Goal: Transaction & Acquisition: Obtain resource

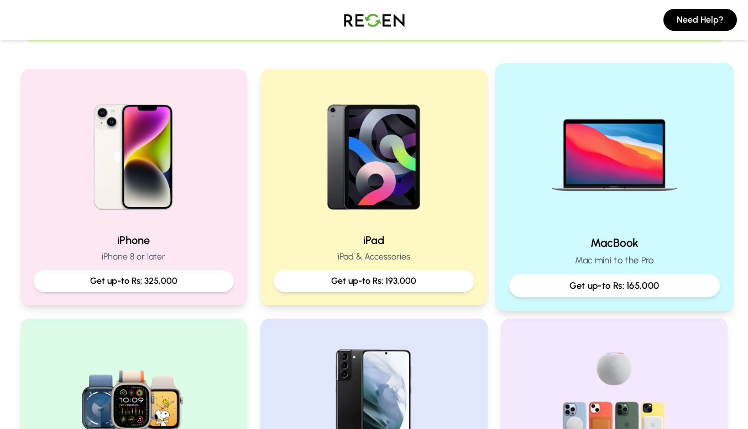
scroll to position [206, 0]
click at [606, 288] on p "Get up-to Rs: 165,000" at bounding box center [614, 286] width 192 height 14
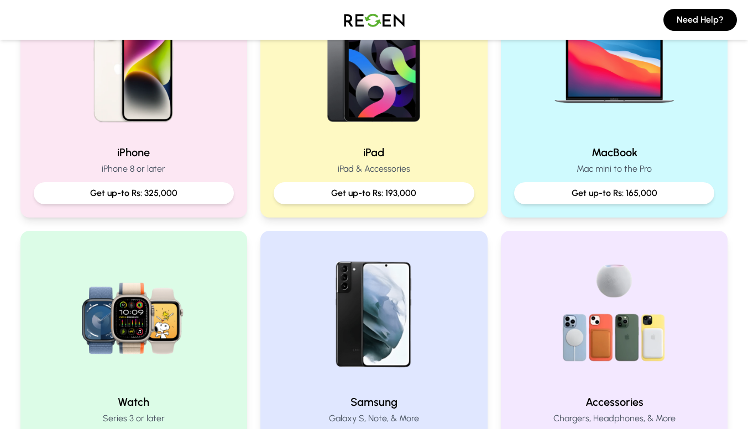
scroll to position [292, 0]
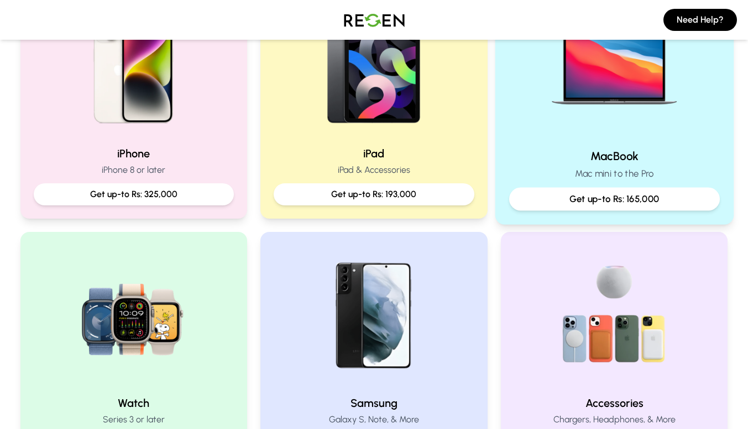
click at [611, 56] on img at bounding box center [614, 65] width 149 height 149
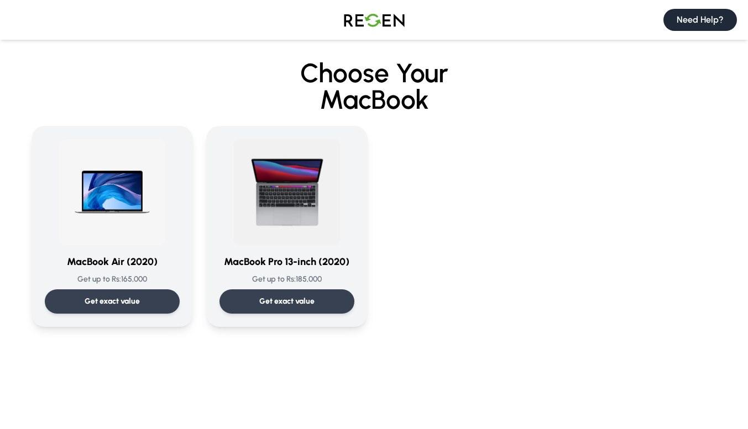
click at [675, 21] on button "Need Help?" at bounding box center [700, 20] width 74 height 22
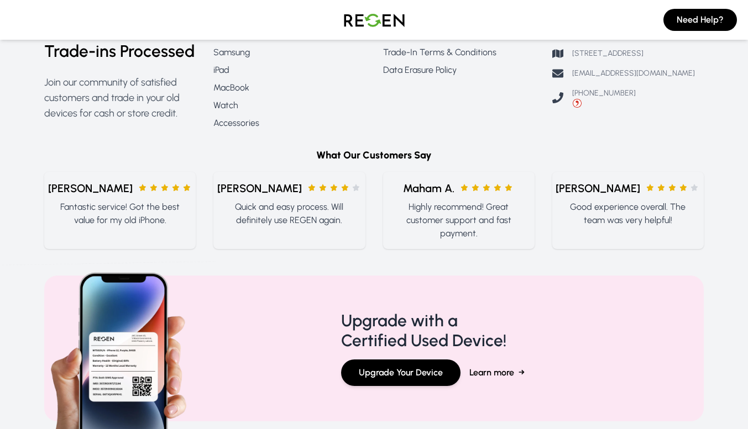
scroll to position [1042, 0]
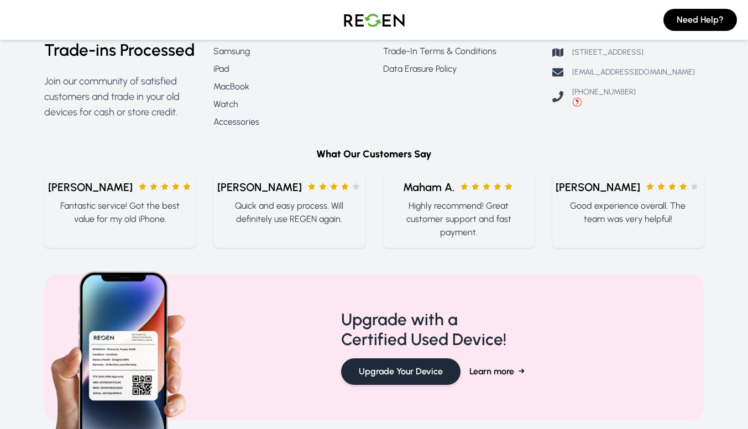
click at [414, 384] on button "Upgrade Your Device" at bounding box center [400, 372] width 119 height 27
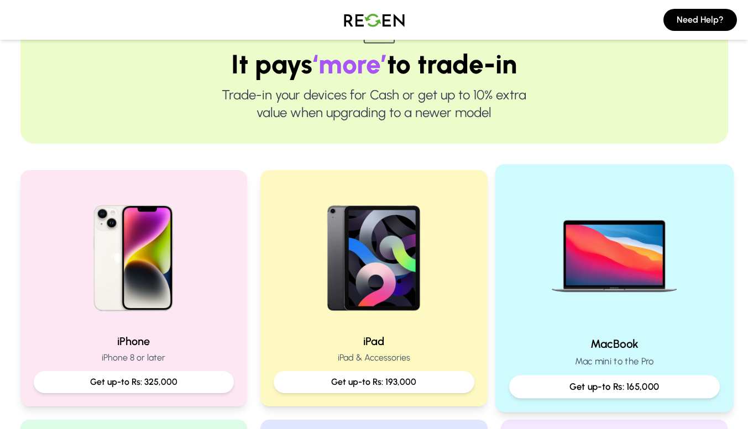
scroll to position [113, 0]
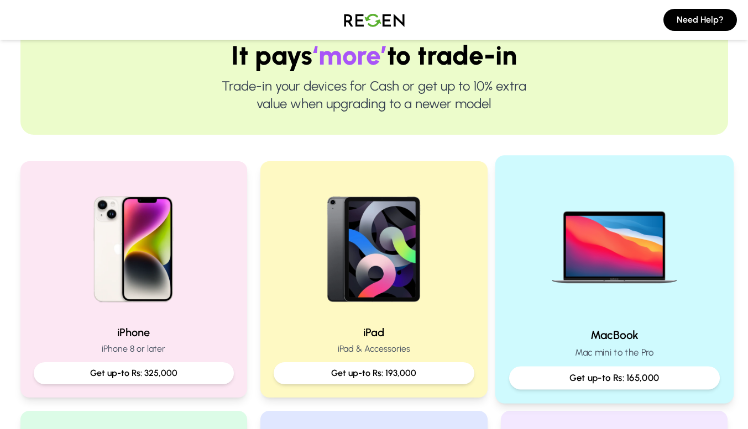
click at [615, 272] on img at bounding box center [614, 244] width 149 height 149
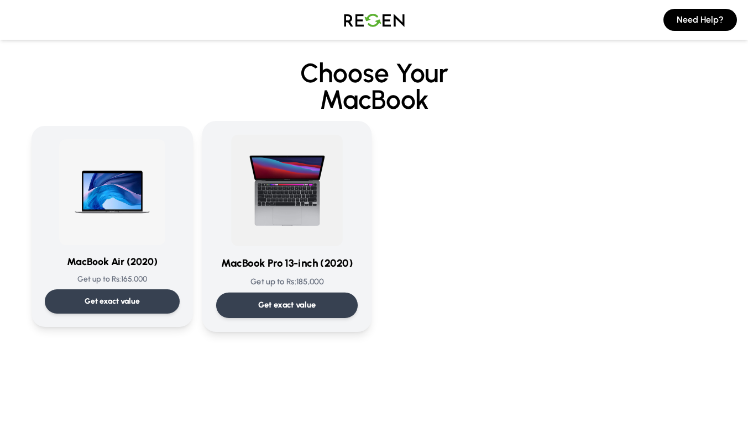
click at [313, 311] on p "Get exact value" at bounding box center [287, 306] width 58 height 12
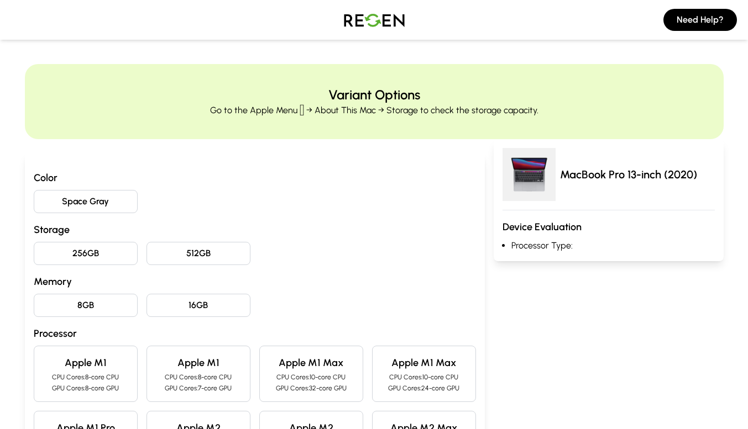
click at [533, 253] on div "MacBook Pro 13-inch (2020) Device Evaluation Processor Type:" at bounding box center [609, 200] width 230 height 122
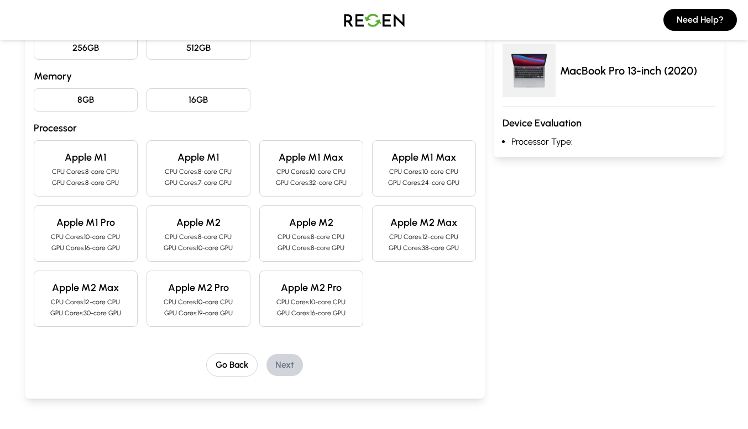
scroll to position [202, 0]
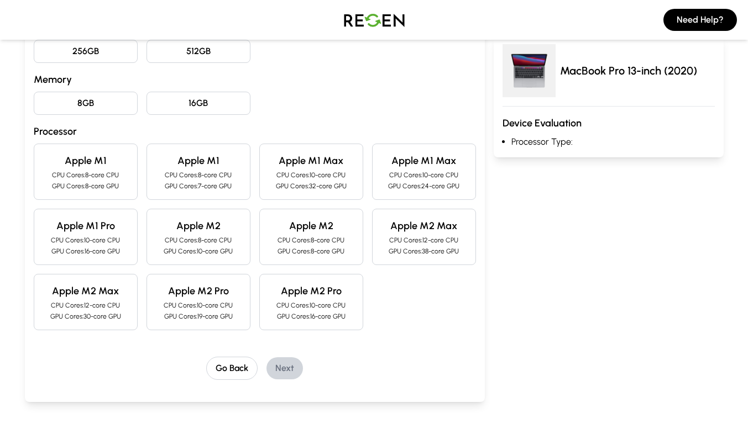
click at [413, 175] on p "CPU Cores: 10-core CPU" at bounding box center [423, 175] width 85 height 9
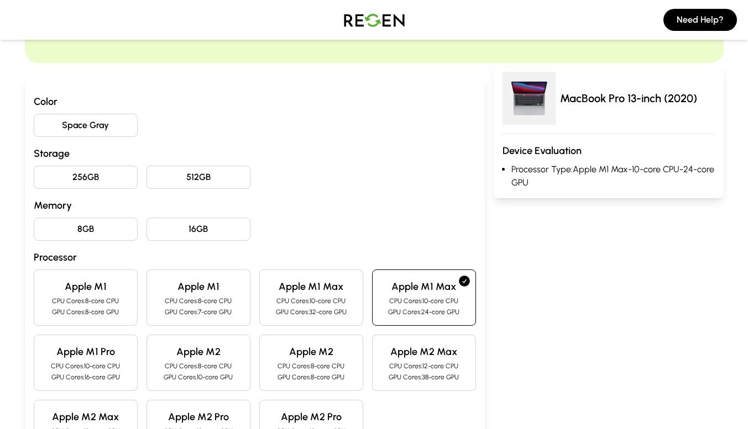
scroll to position [77, 0]
click at [100, 131] on button "Space Gray" at bounding box center [86, 124] width 104 height 23
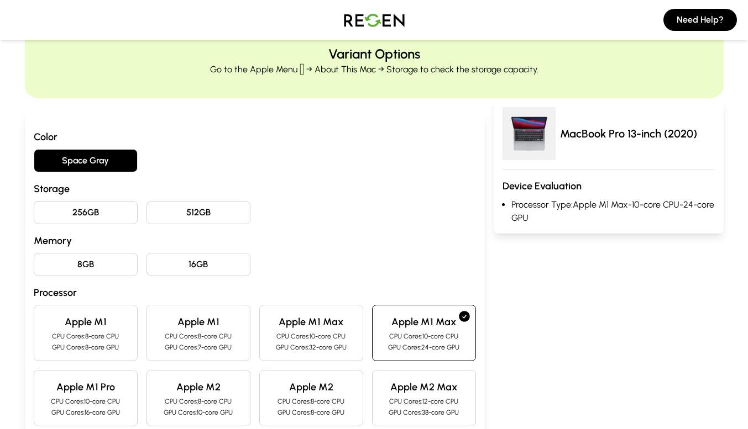
scroll to position [37, 0]
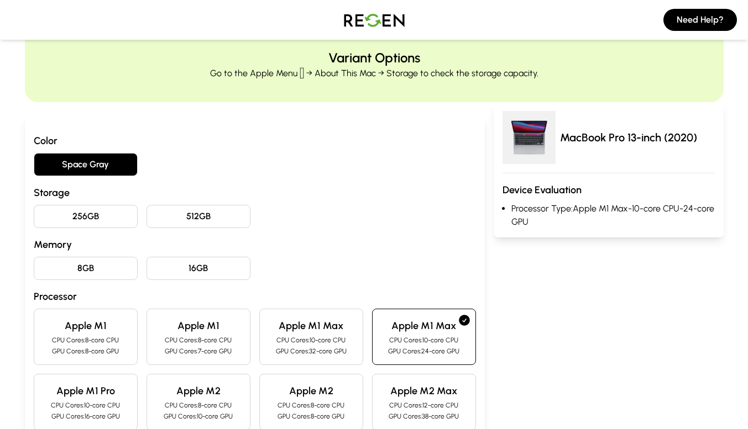
click at [187, 222] on button "512GB" at bounding box center [198, 216] width 104 height 23
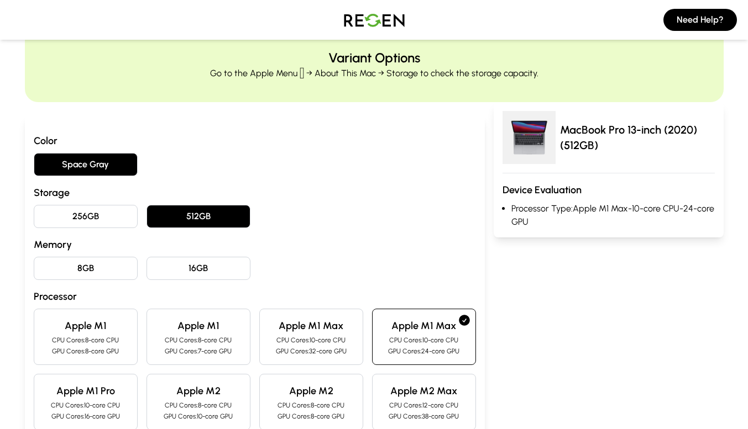
click at [202, 270] on button "16GB" at bounding box center [198, 268] width 104 height 23
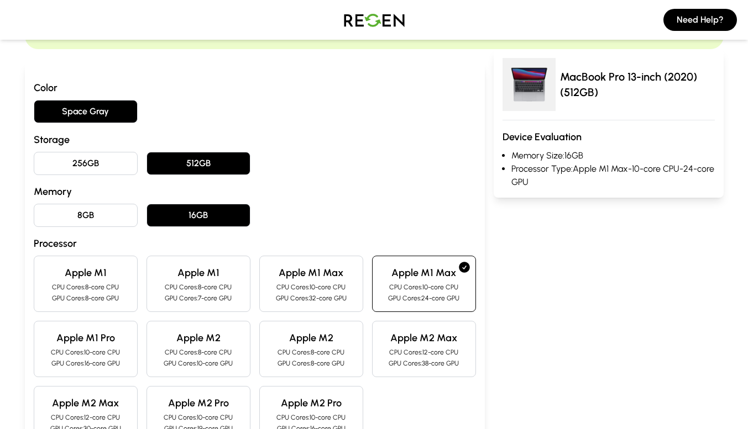
scroll to position [0, 0]
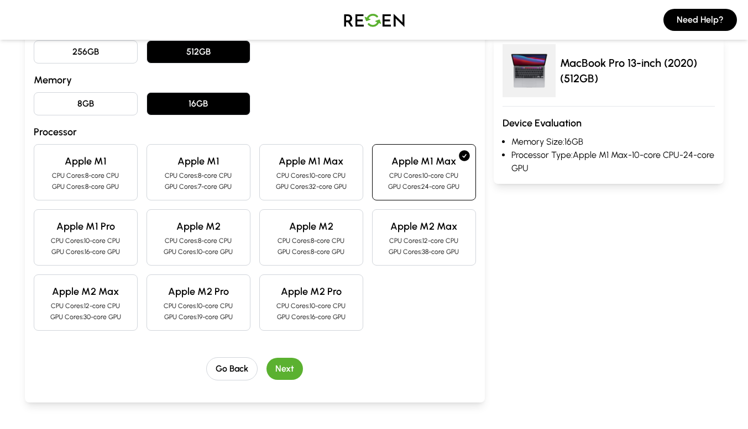
click at [284, 371] on button "Next" at bounding box center [284, 369] width 36 height 22
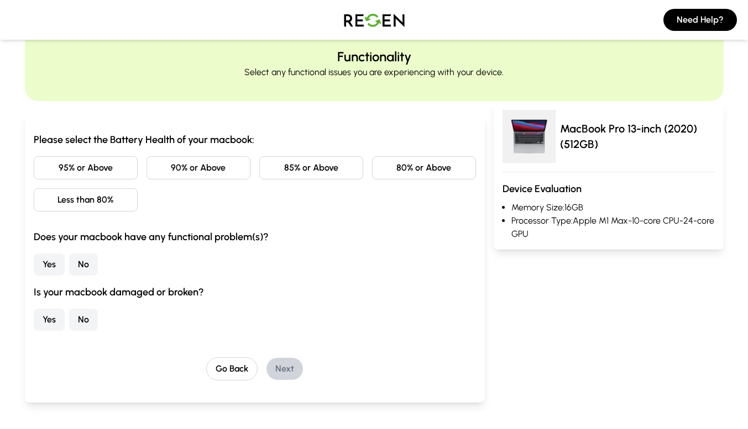
click at [109, 171] on button "95% or Above" at bounding box center [86, 167] width 104 height 23
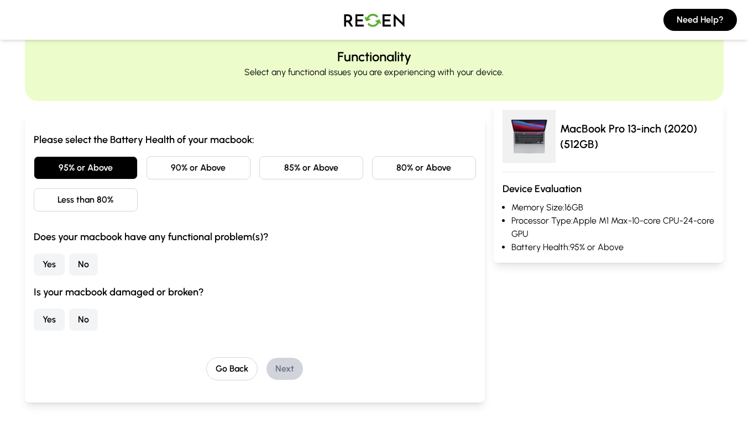
click at [78, 262] on button "No" at bounding box center [83, 265] width 29 height 22
click at [80, 315] on button "No" at bounding box center [83, 320] width 29 height 22
click at [282, 364] on button "Next" at bounding box center [284, 369] width 36 height 22
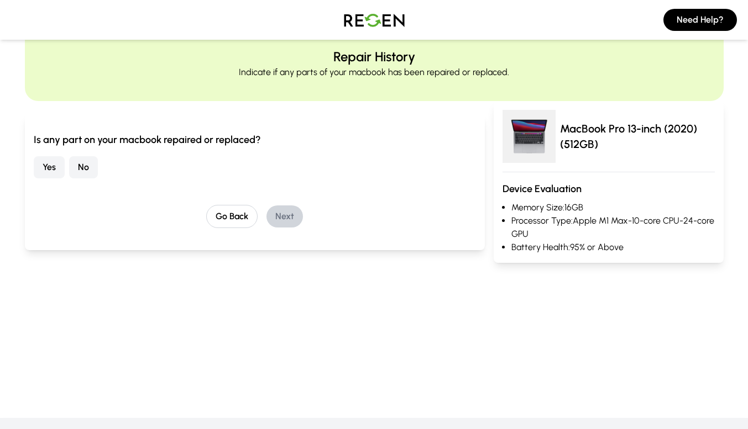
click at [85, 170] on button "No" at bounding box center [83, 167] width 29 height 22
click at [41, 162] on button "Yes" at bounding box center [49, 167] width 31 height 22
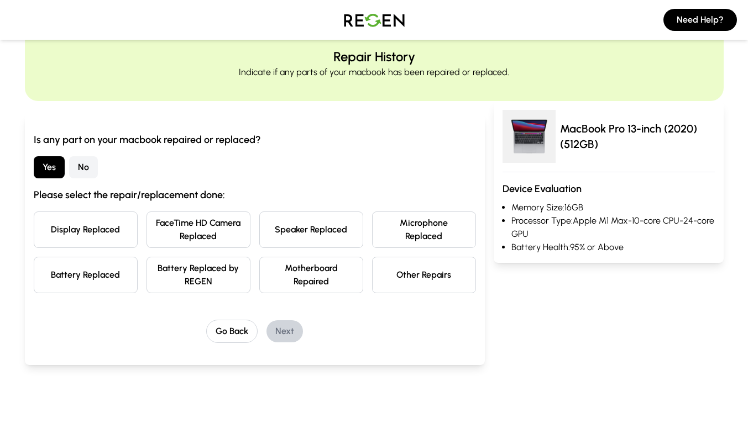
click at [131, 271] on button "Battery Replaced" at bounding box center [86, 275] width 104 height 36
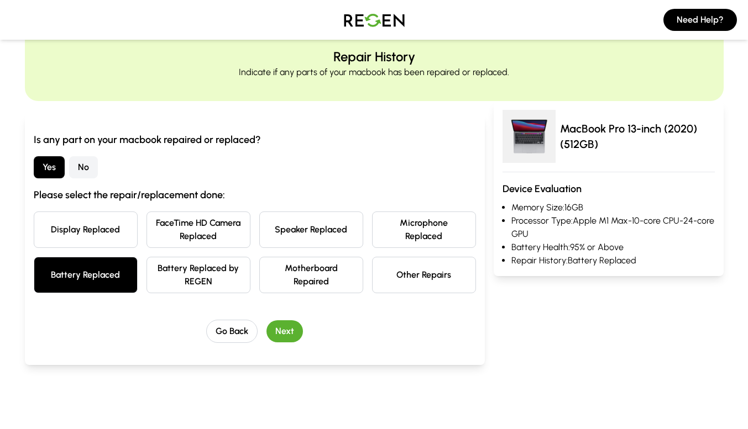
click at [291, 332] on button "Next" at bounding box center [284, 332] width 36 height 22
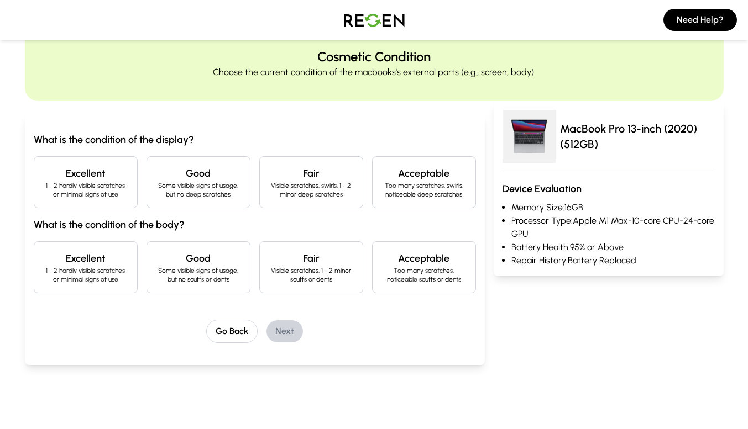
click at [223, 200] on div "Good Some visible signs of usage, but no deep scratches" at bounding box center [198, 182] width 104 height 52
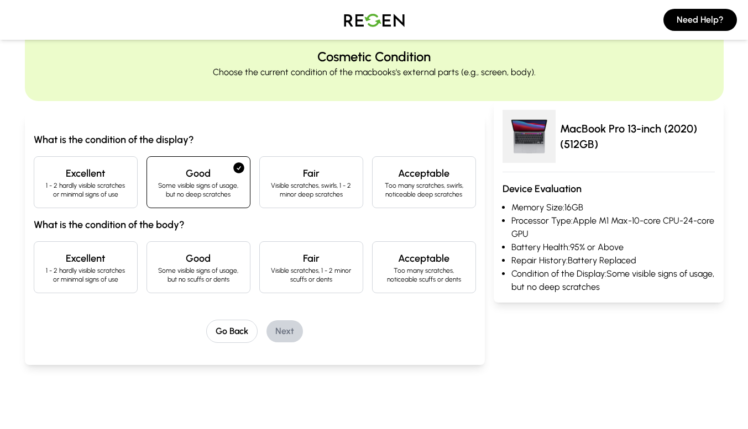
click at [127, 180] on h4 "Excellent" at bounding box center [85, 173] width 85 height 15
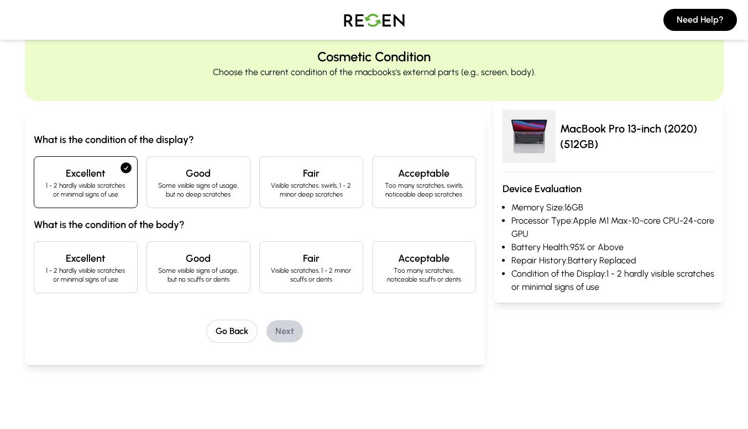
click at [189, 264] on h4 "Good" at bounding box center [198, 258] width 85 height 15
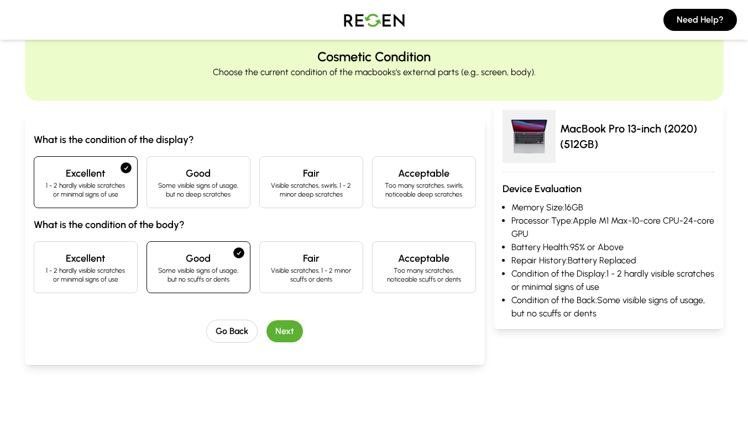
click at [289, 326] on button "Next" at bounding box center [284, 332] width 36 height 22
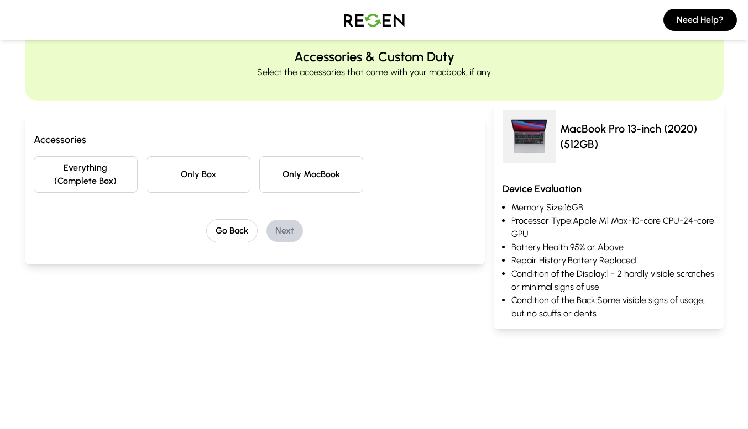
click at [125, 183] on button "Everything (Complete Box)" at bounding box center [86, 174] width 104 height 36
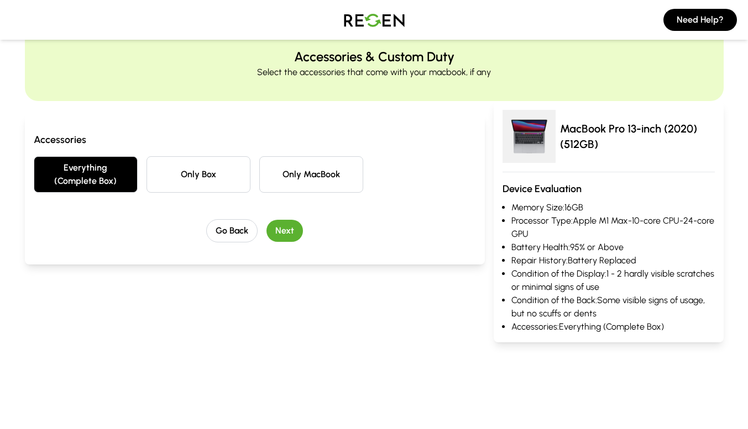
click at [287, 234] on button "Next" at bounding box center [284, 231] width 36 height 22
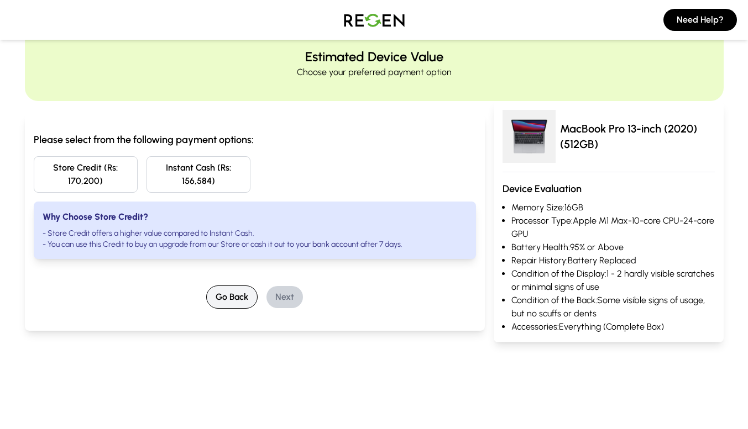
click at [231, 308] on button "Go Back" at bounding box center [231, 297] width 51 height 23
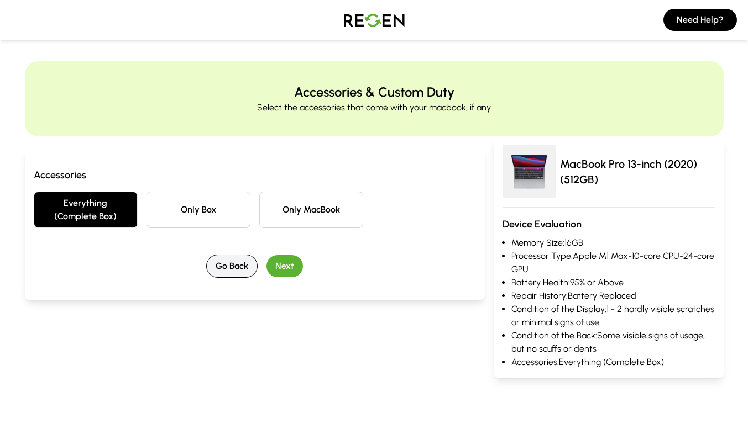
scroll to position [0, 0]
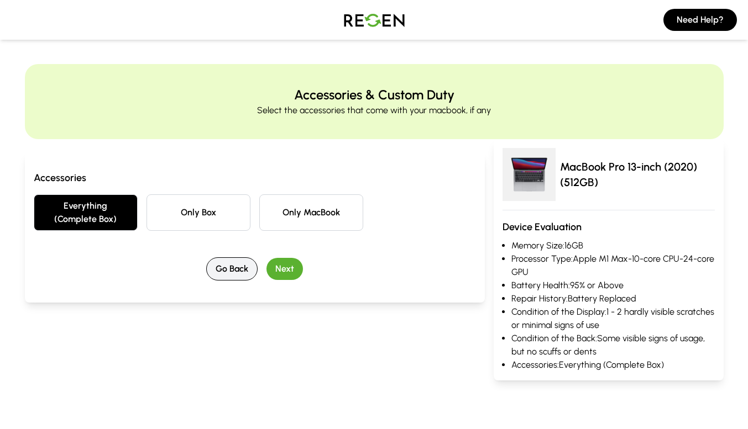
click at [231, 308] on div "Accessories Everything (Complete Box) Only Box Only MacBook Go Back Next" at bounding box center [255, 267] width 460 height 228
click at [235, 270] on button "Go Back" at bounding box center [231, 269] width 51 height 23
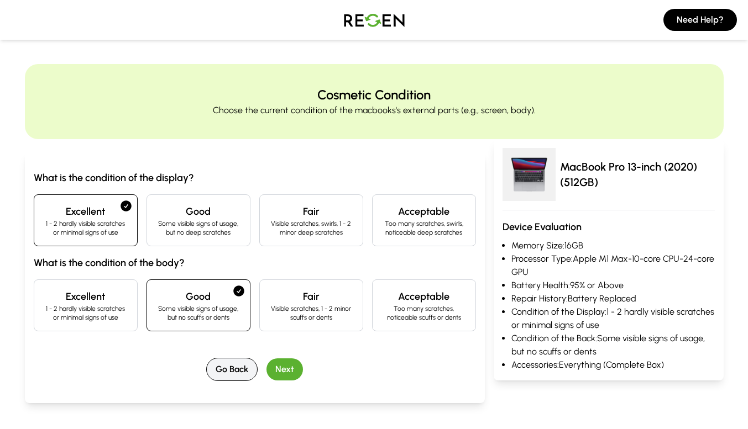
click at [235, 361] on button "Go Back" at bounding box center [231, 369] width 51 height 23
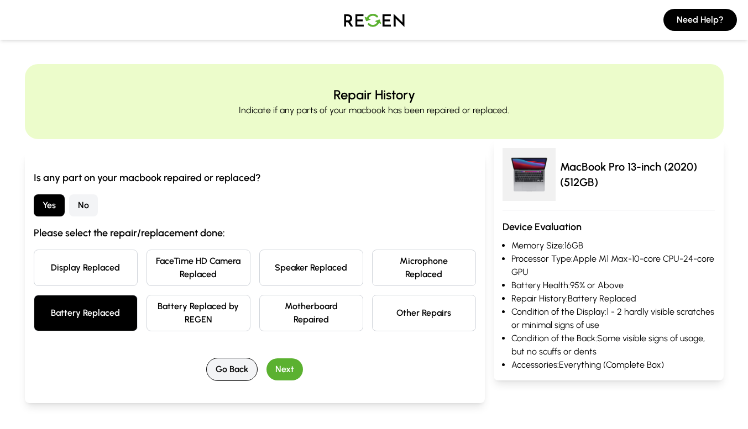
click at [235, 361] on button "Go Back" at bounding box center [231, 369] width 51 height 23
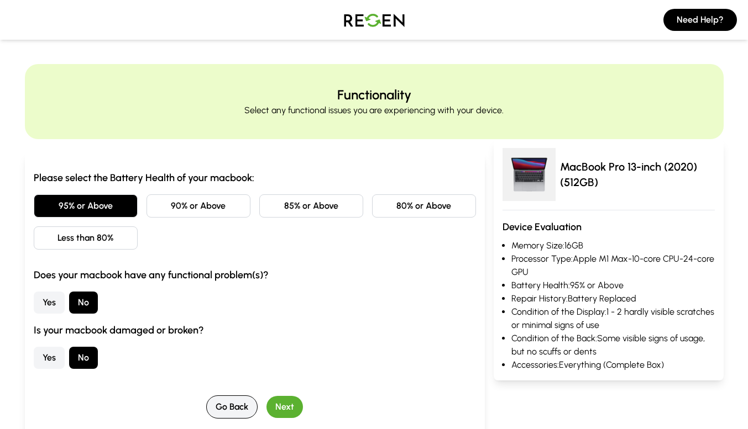
click at [225, 411] on button "Go Back" at bounding box center [231, 407] width 51 height 23
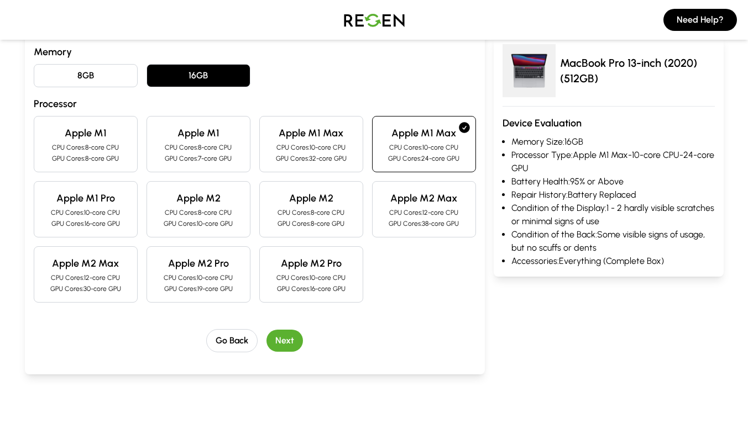
scroll to position [230, 0]
click at [230, 342] on button "Go Back" at bounding box center [231, 340] width 51 height 23
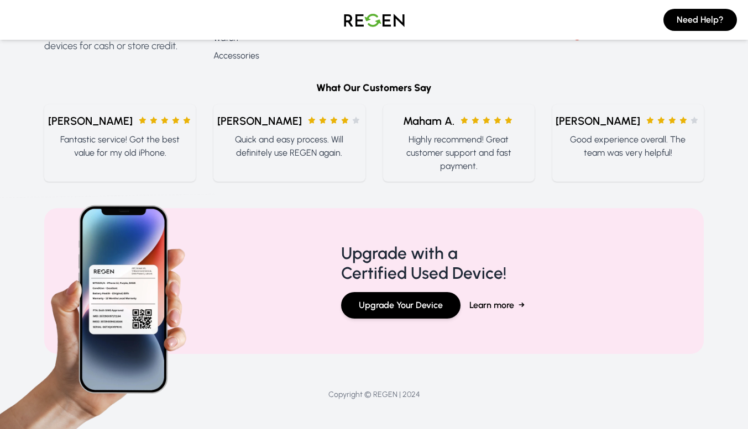
scroll to position [563, 0]
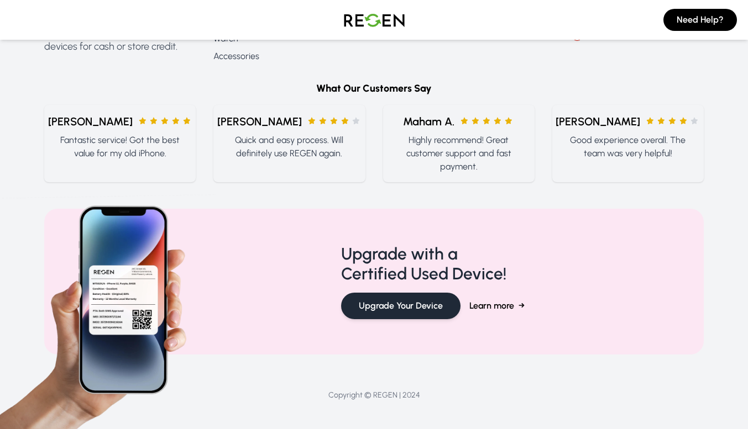
click at [369, 313] on button "Upgrade Your Device" at bounding box center [400, 306] width 119 height 27
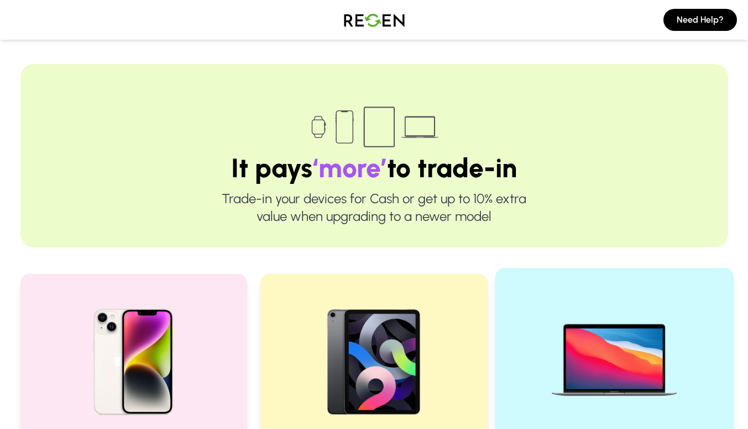
click at [710, 369] on div at bounding box center [614, 356] width 211 height 149
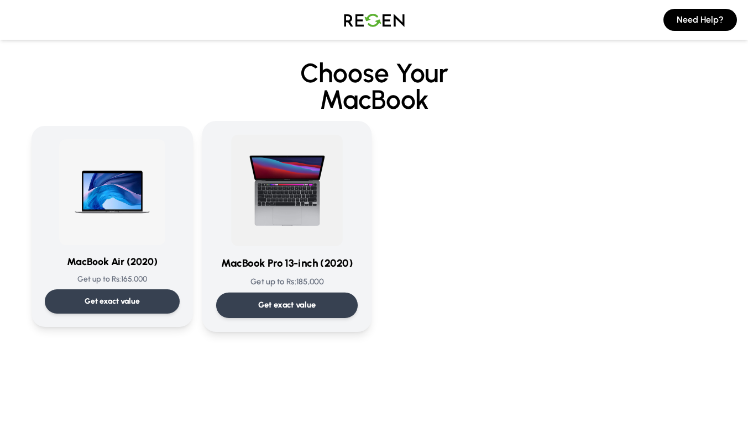
click at [290, 308] on p "Get exact value" at bounding box center [287, 306] width 58 height 12
